Goal: Task Accomplishment & Management: Use online tool/utility

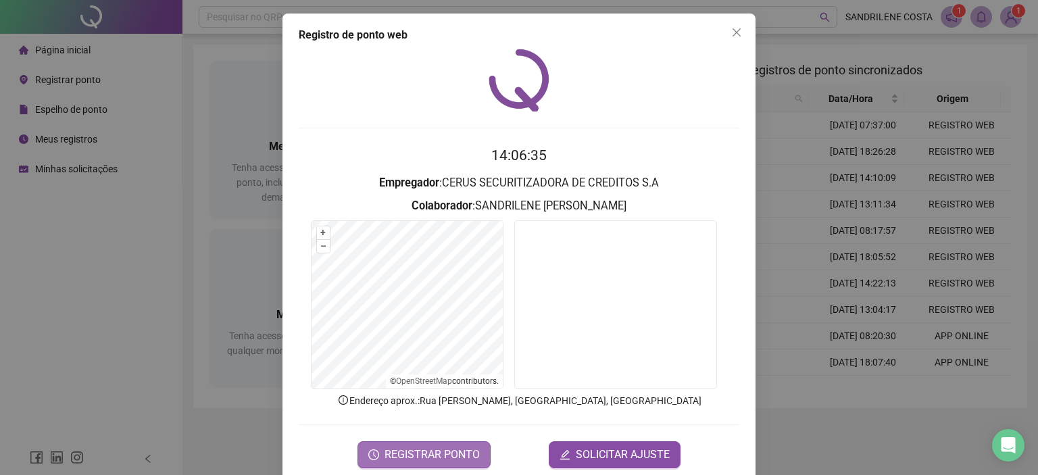
click at [465, 453] on span "REGISTRAR PONTO" at bounding box center [432, 455] width 95 height 16
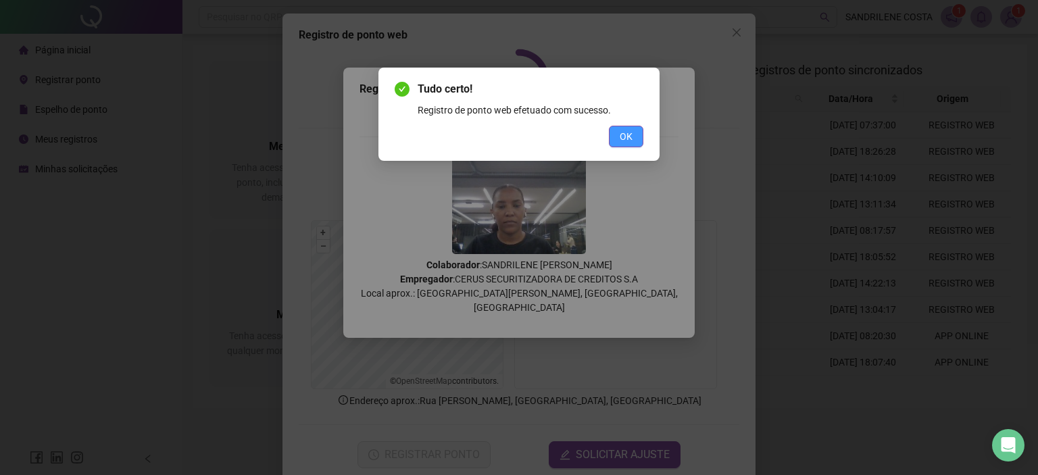
click at [630, 134] on span "OK" at bounding box center [626, 136] width 13 height 15
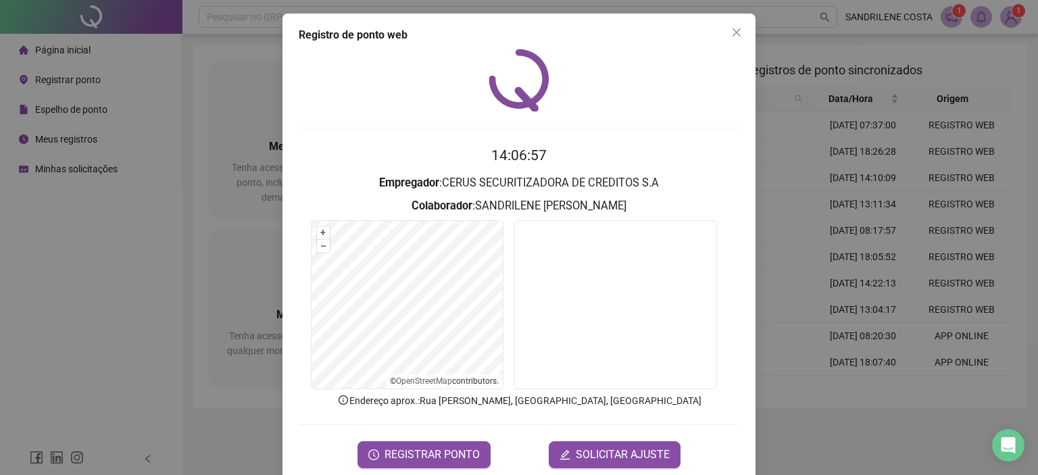
click at [726, 35] on span "Close" at bounding box center [737, 32] width 22 height 11
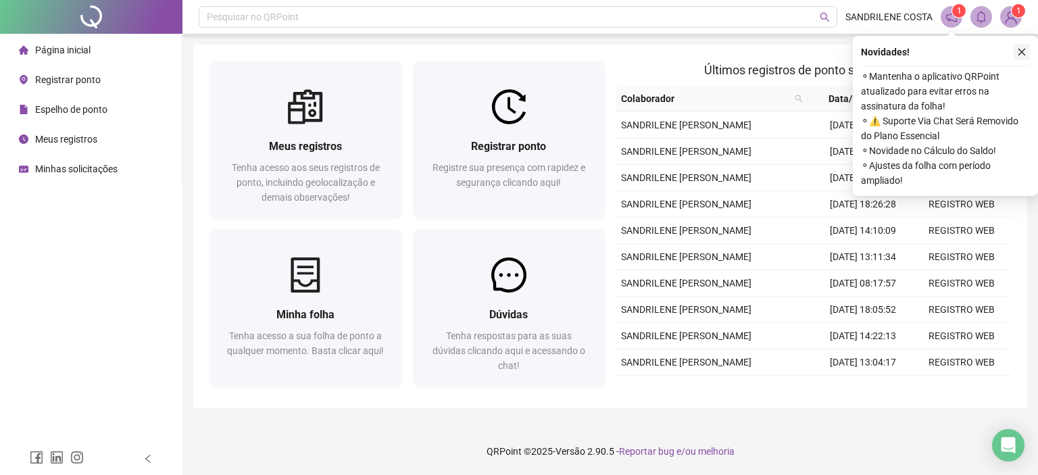
click at [1020, 49] on icon "close" at bounding box center [1022, 52] width 7 height 7
